Goal: Task Accomplishment & Management: Manage account settings

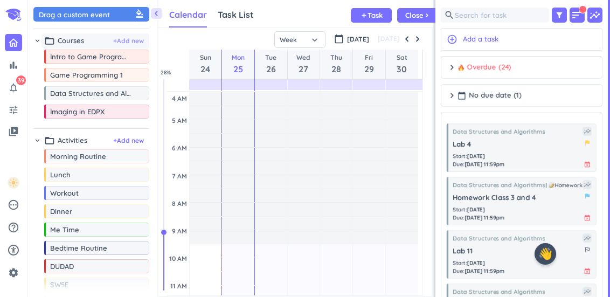
scroll to position [236, 157]
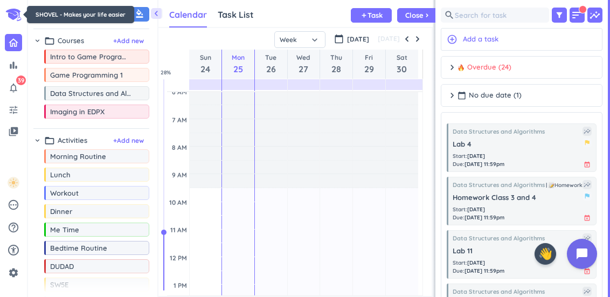
click at [14, 11] on icon at bounding box center [14, 15] width 16 height 12
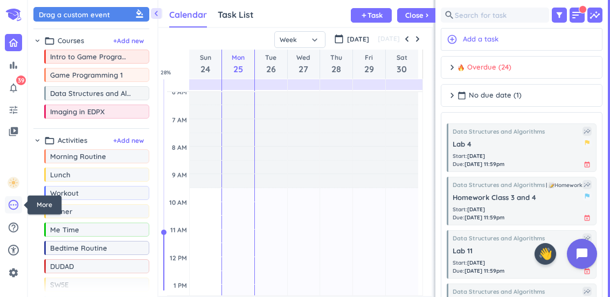
click at [14, 206] on icon "pending" at bounding box center [14, 205] width 12 height 12
click at [14, 206] on div at bounding box center [305, 148] width 610 height 297
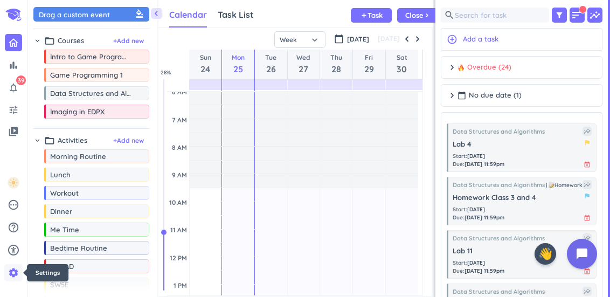
click at [15, 270] on icon "settings" at bounding box center [13, 272] width 11 height 11
